Goal: Book appointment/travel/reservation

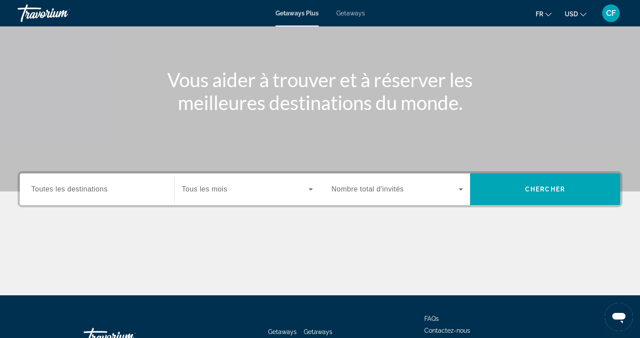
click at [109, 188] on input "Destination Toutes les destinations" at bounding box center [97, 189] width 132 height 11
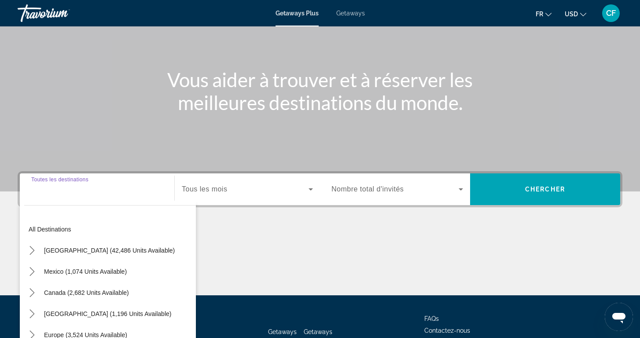
scroll to position [138, 0]
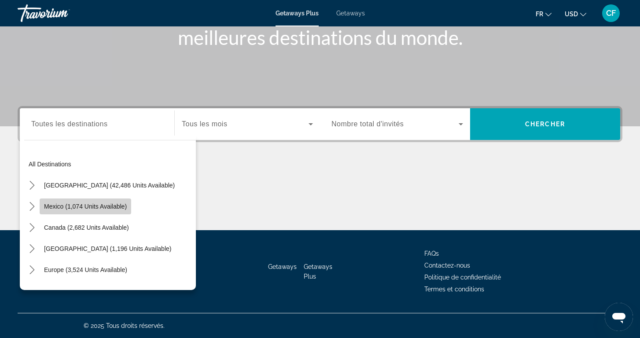
click at [98, 199] on span "Select destination: Mexico (1,074 units available)" at bounding box center [86, 206] width 92 height 21
type input "**********"
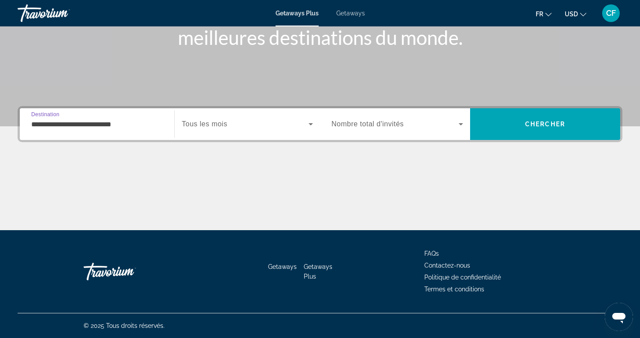
click at [231, 126] on span "Search widget" at bounding box center [245, 124] width 127 height 11
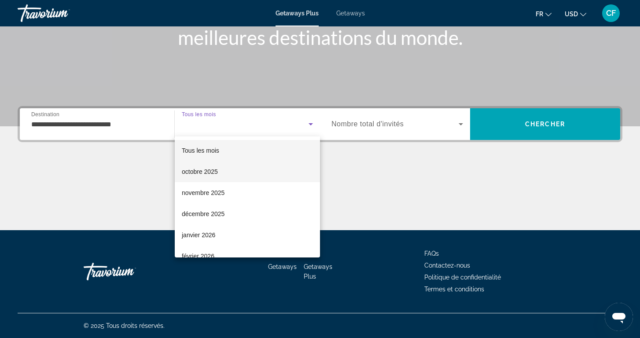
click at [220, 173] on mat-option "octobre 2025" at bounding box center [247, 171] width 145 height 21
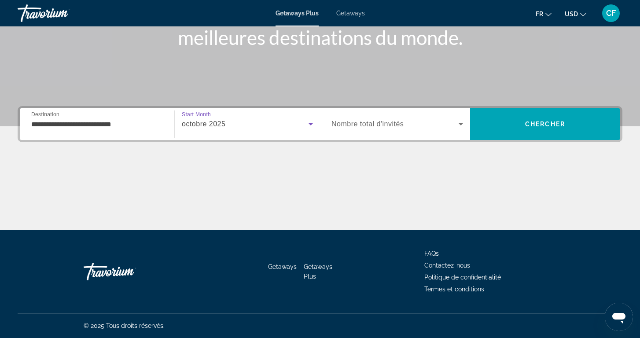
click at [376, 125] on span "Nombre total d'invités" at bounding box center [367, 123] width 72 height 7
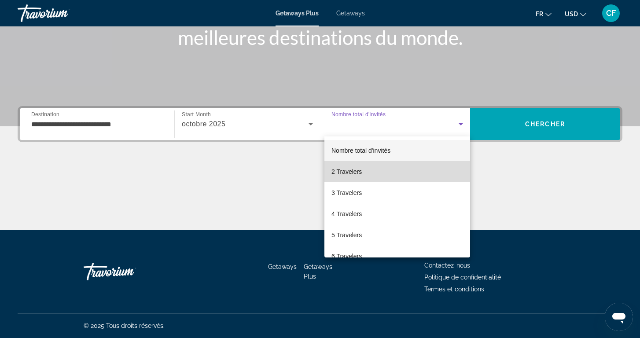
click at [359, 172] on span "2 Travelers" at bounding box center [346, 171] width 30 height 11
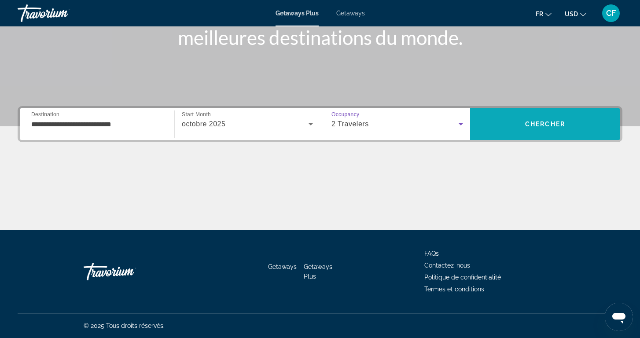
click at [570, 117] on span "Search" at bounding box center [545, 124] width 150 height 21
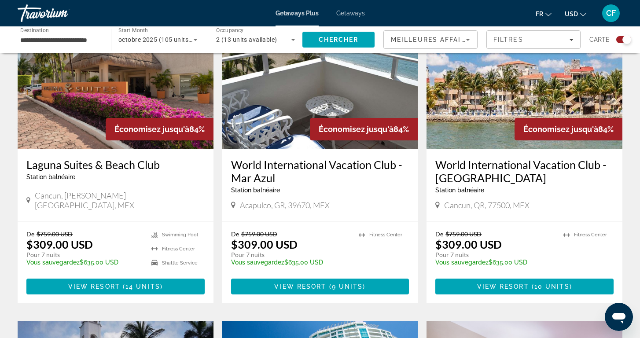
scroll to position [353, 0]
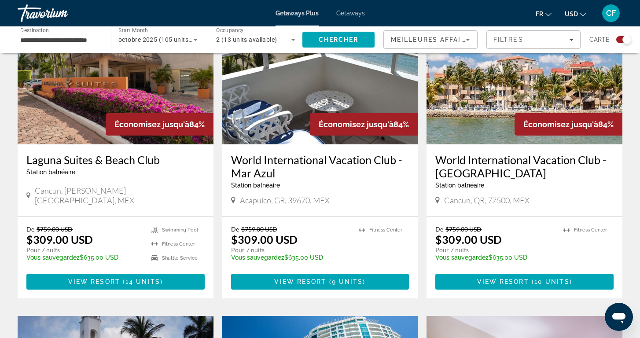
click at [86, 107] on img "Main content" at bounding box center [116, 74] width 196 height 141
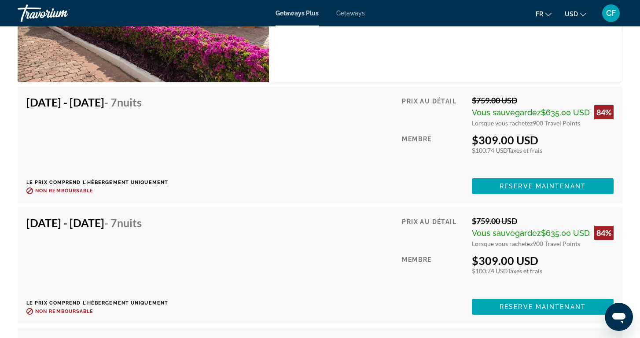
scroll to position [1440, 0]
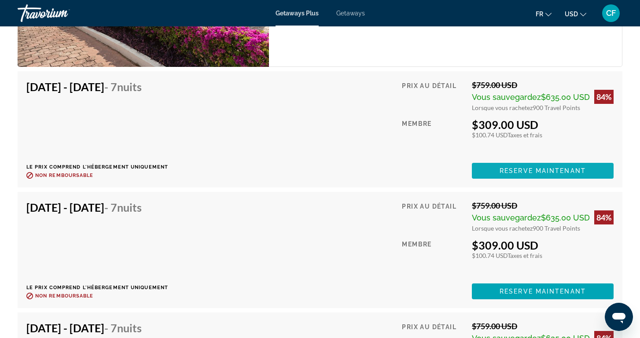
click at [517, 167] on span "Reserve maintenant" at bounding box center [542, 170] width 86 height 7
